Goal: Navigation & Orientation: Find specific page/section

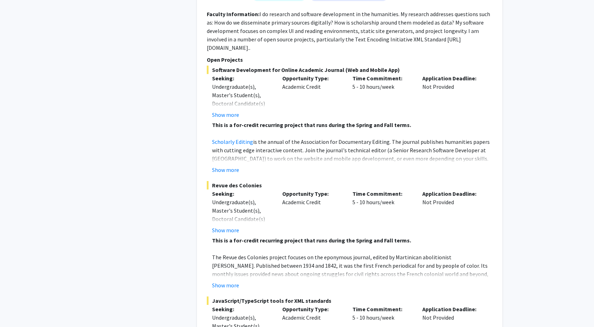
scroll to position [2106, 0]
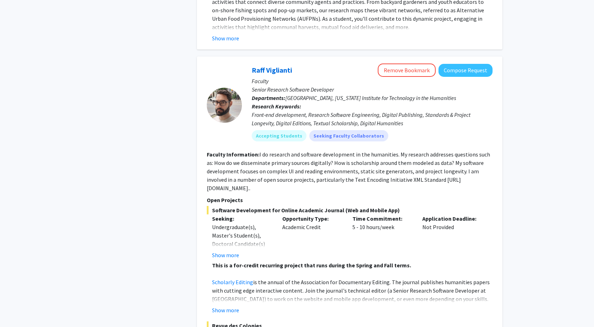
click at [276, 77] on p "Faculty" at bounding box center [372, 81] width 241 height 8
click at [290, 66] on link "Raff Viglianti" at bounding box center [272, 70] width 40 height 9
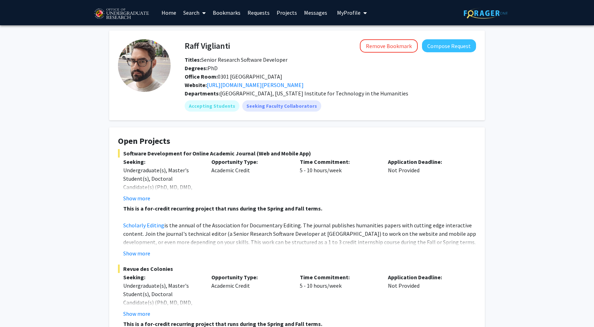
click at [307, 12] on link "Messages" at bounding box center [316, 12] width 30 height 25
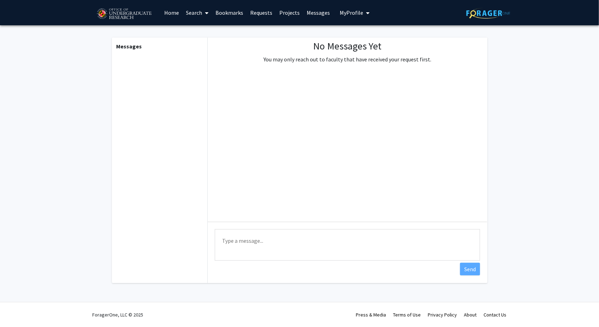
click at [295, 16] on link "Projects" at bounding box center [289, 12] width 27 height 25
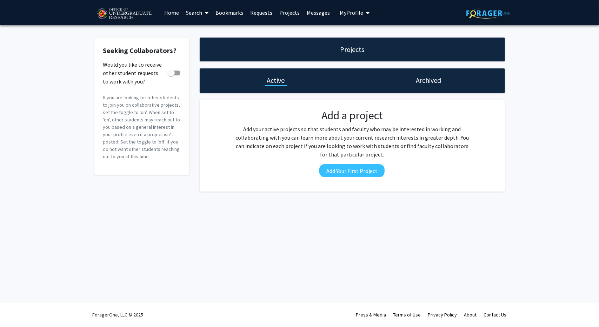
click at [251, 16] on link "Requests" at bounding box center [261, 12] width 29 height 25
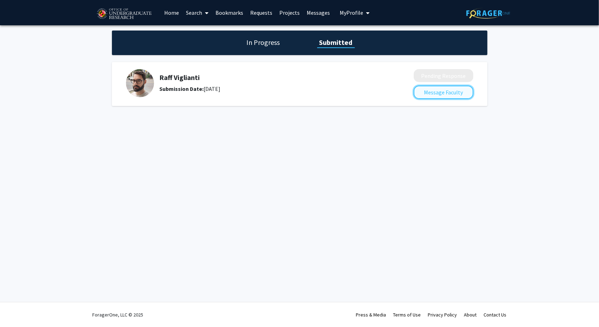
click at [434, 93] on button "Message Faculty" at bounding box center [444, 92] width 60 height 13
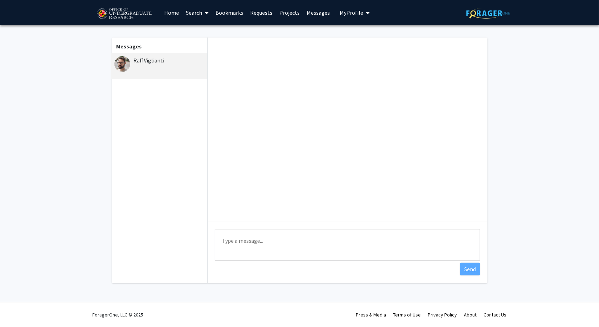
click at [285, 12] on link "Projects" at bounding box center [289, 12] width 27 height 25
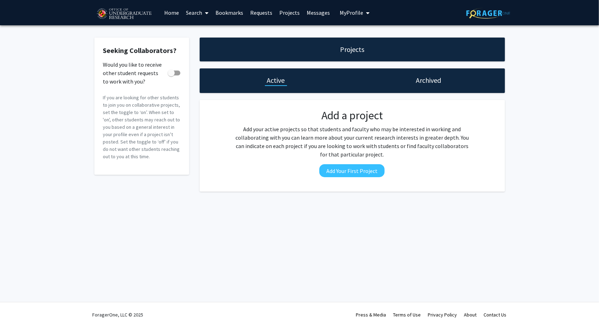
click at [177, 15] on link "Home" at bounding box center [172, 12] width 22 height 25
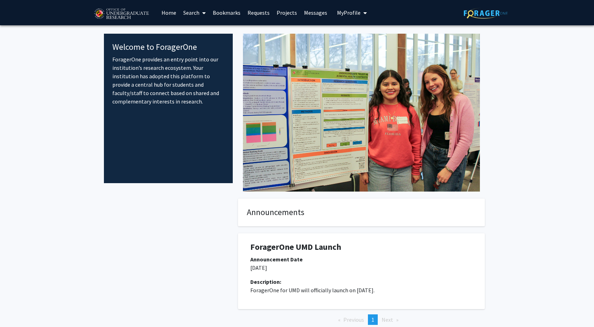
click at [284, 10] on link "Projects" at bounding box center [286, 12] width 27 height 25
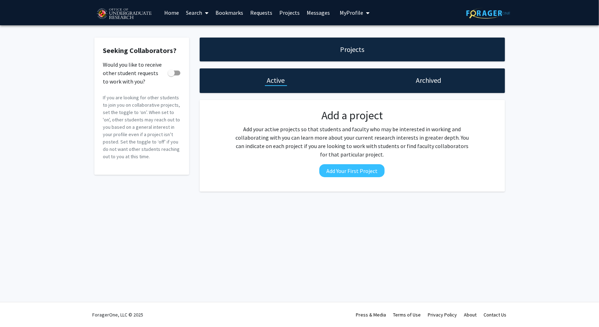
click at [232, 11] on link "Bookmarks" at bounding box center [229, 12] width 35 height 25
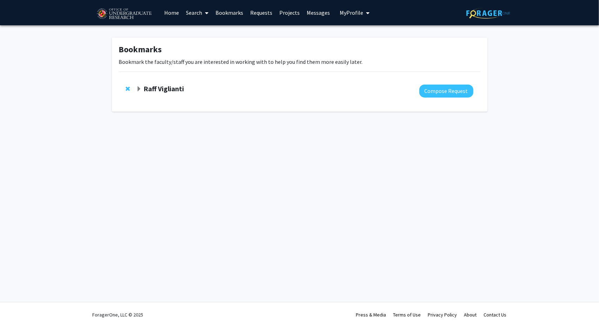
click at [203, 11] on span at bounding box center [205, 13] width 6 height 25
click at [182, 14] on link "Home" at bounding box center [172, 12] width 22 height 25
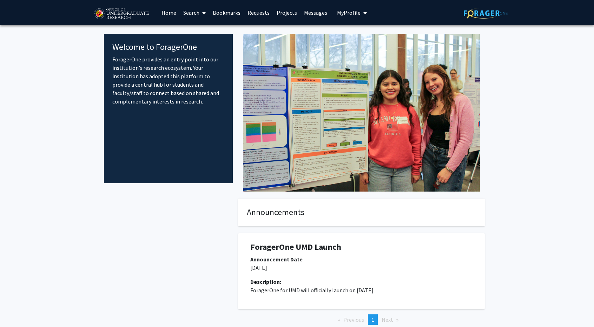
click at [294, 12] on link "Projects" at bounding box center [286, 12] width 27 height 25
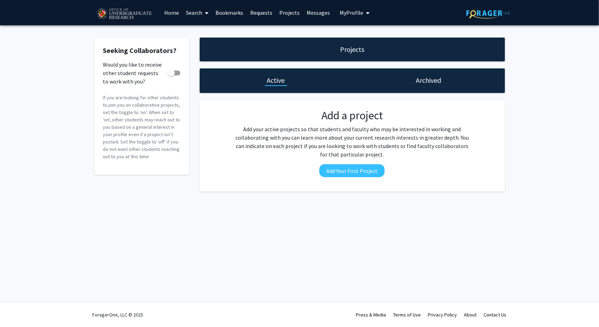
click at [253, 14] on link "Requests" at bounding box center [261, 12] width 29 height 25
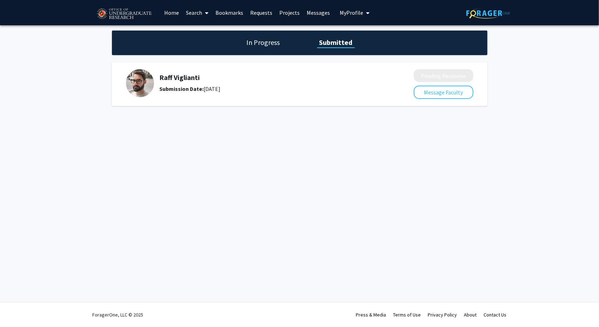
click at [230, 13] on link "Bookmarks" at bounding box center [229, 12] width 35 height 25
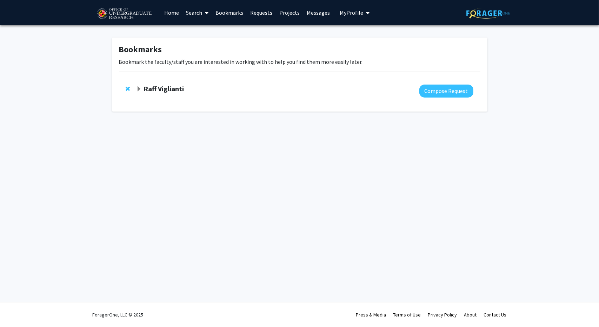
click at [202, 13] on span at bounding box center [205, 13] width 6 height 25
click at [176, 14] on link "Home" at bounding box center [172, 12] width 22 height 25
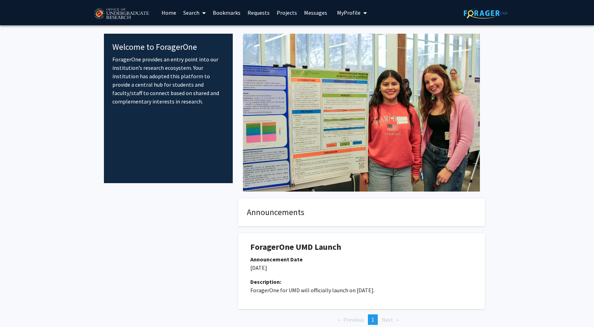
click at [136, 11] on img at bounding box center [121, 14] width 59 height 18
click at [487, 10] on img at bounding box center [486, 13] width 44 height 11
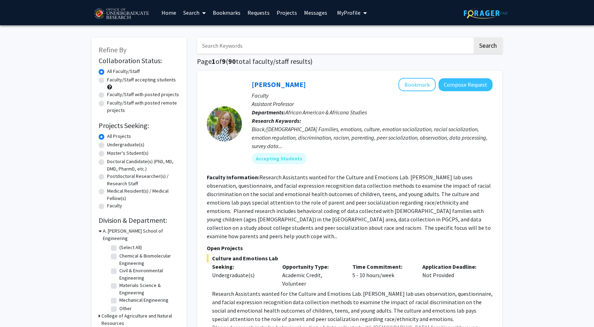
click at [114, 142] on label "Undergraduate(s)" at bounding box center [125, 144] width 37 height 7
click at [112, 142] on input "Undergraduate(s)" at bounding box center [109, 143] width 5 height 5
radio input "true"
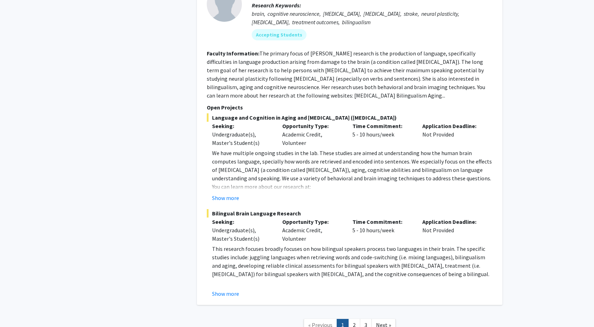
scroll to position [3245, 0]
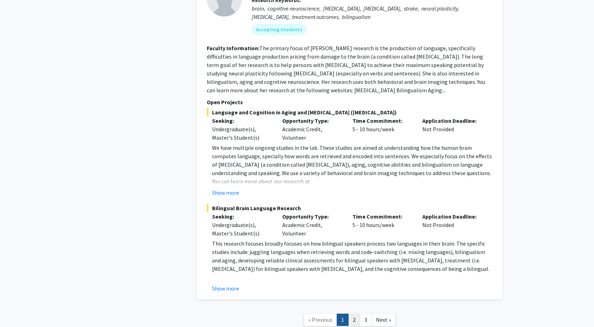
click at [351, 314] on link "2" at bounding box center [354, 320] width 12 height 12
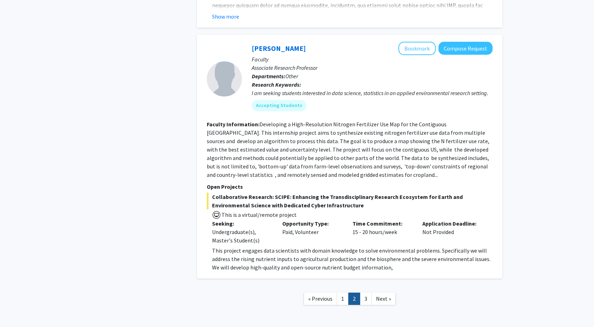
scroll to position [2311, 0]
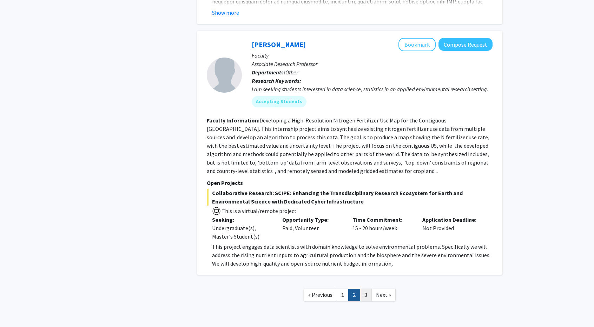
click at [369, 289] on link "3" at bounding box center [366, 295] width 12 height 12
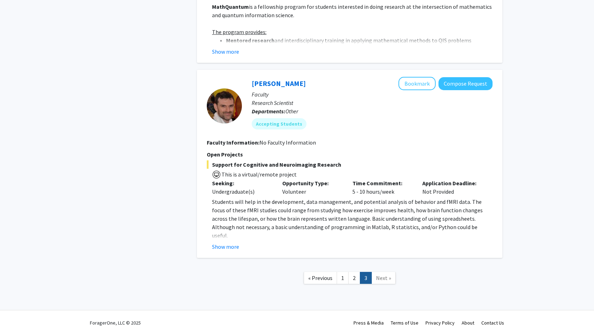
scroll to position [609, 0]
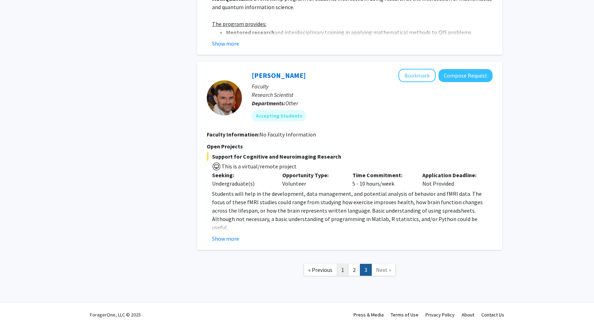
click at [343, 265] on link "1" at bounding box center [343, 270] width 12 height 12
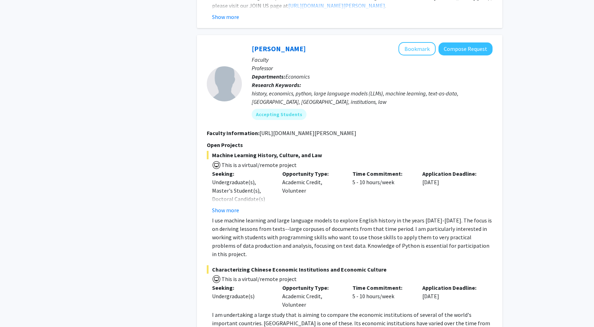
scroll to position [983, 0]
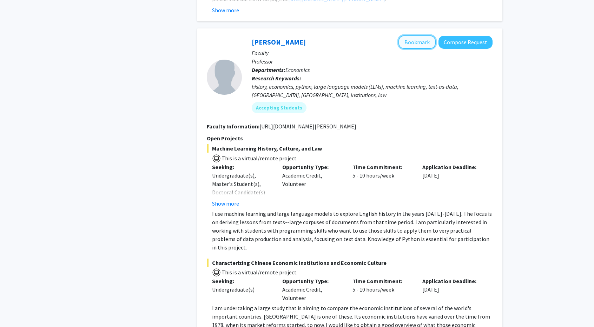
click at [416, 35] on button "Bookmark" at bounding box center [416, 41] width 37 height 13
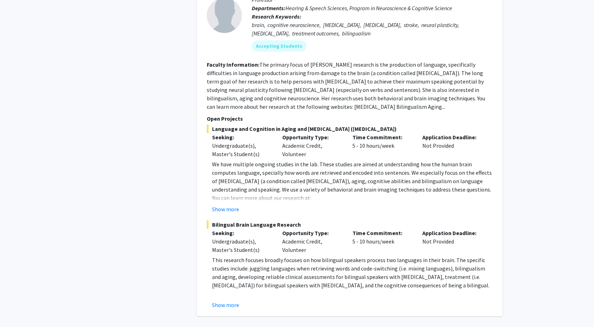
scroll to position [3245, 0]
